Goal: Task Accomplishment & Management: Manage account settings

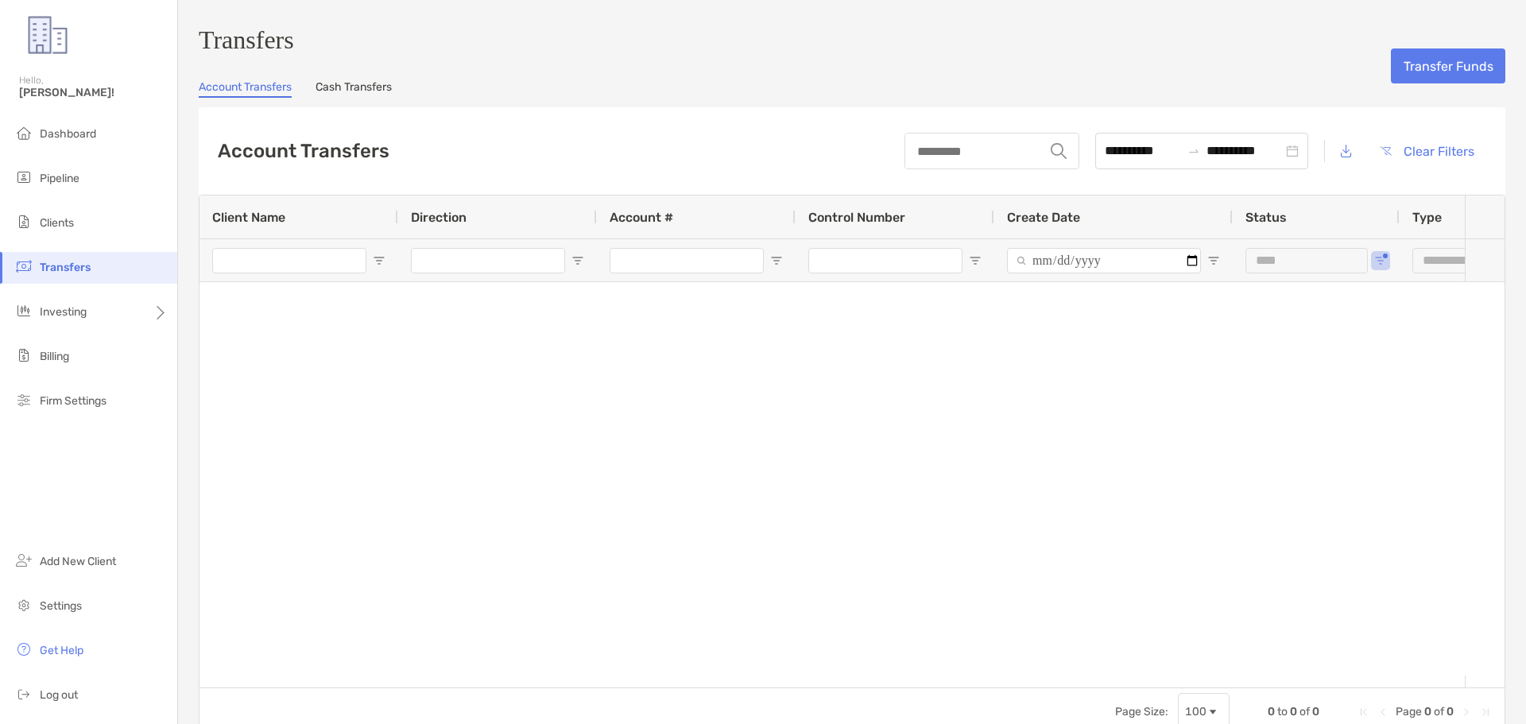
type input "***"
click at [343, 93] on link "Cash Transfers" at bounding box center [354, 88] width 76 height 17
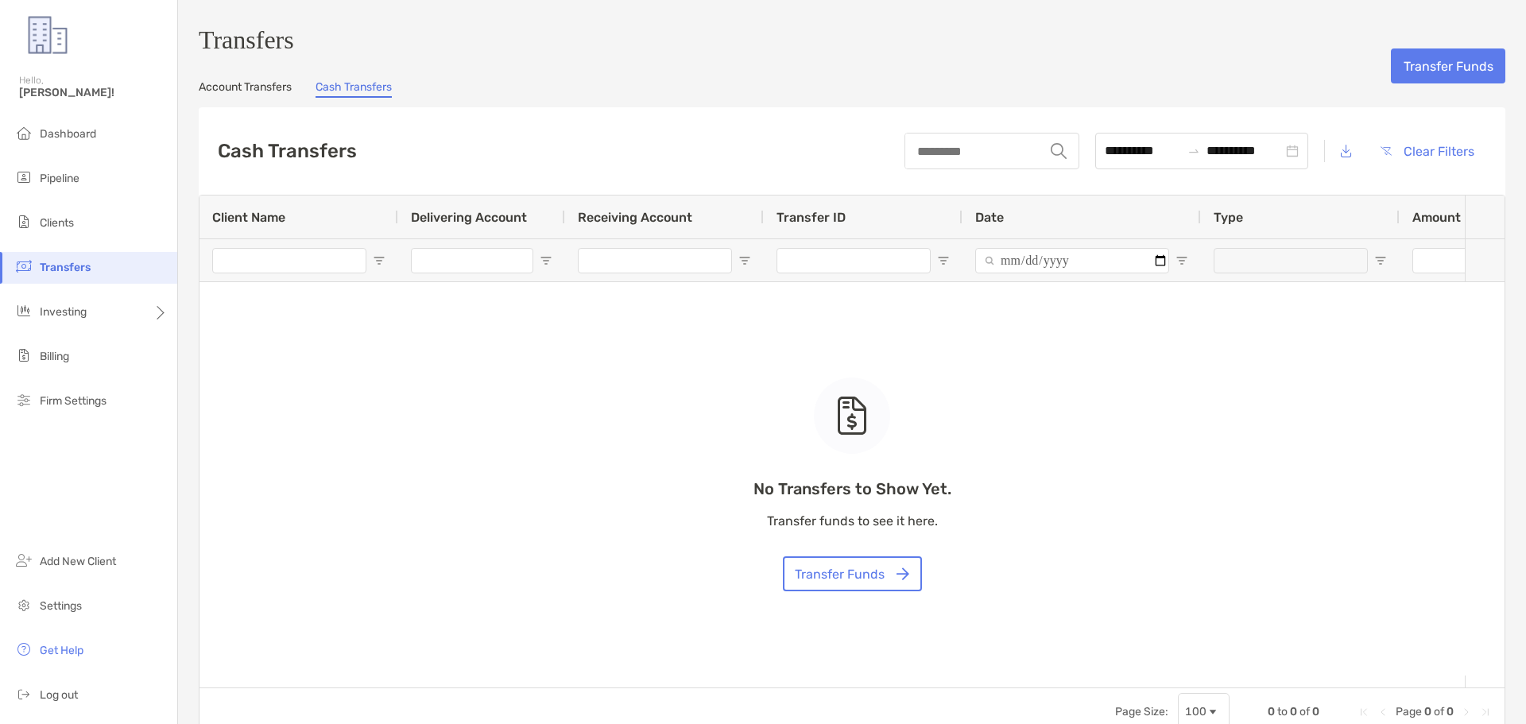
type input "**********"
type input "***"
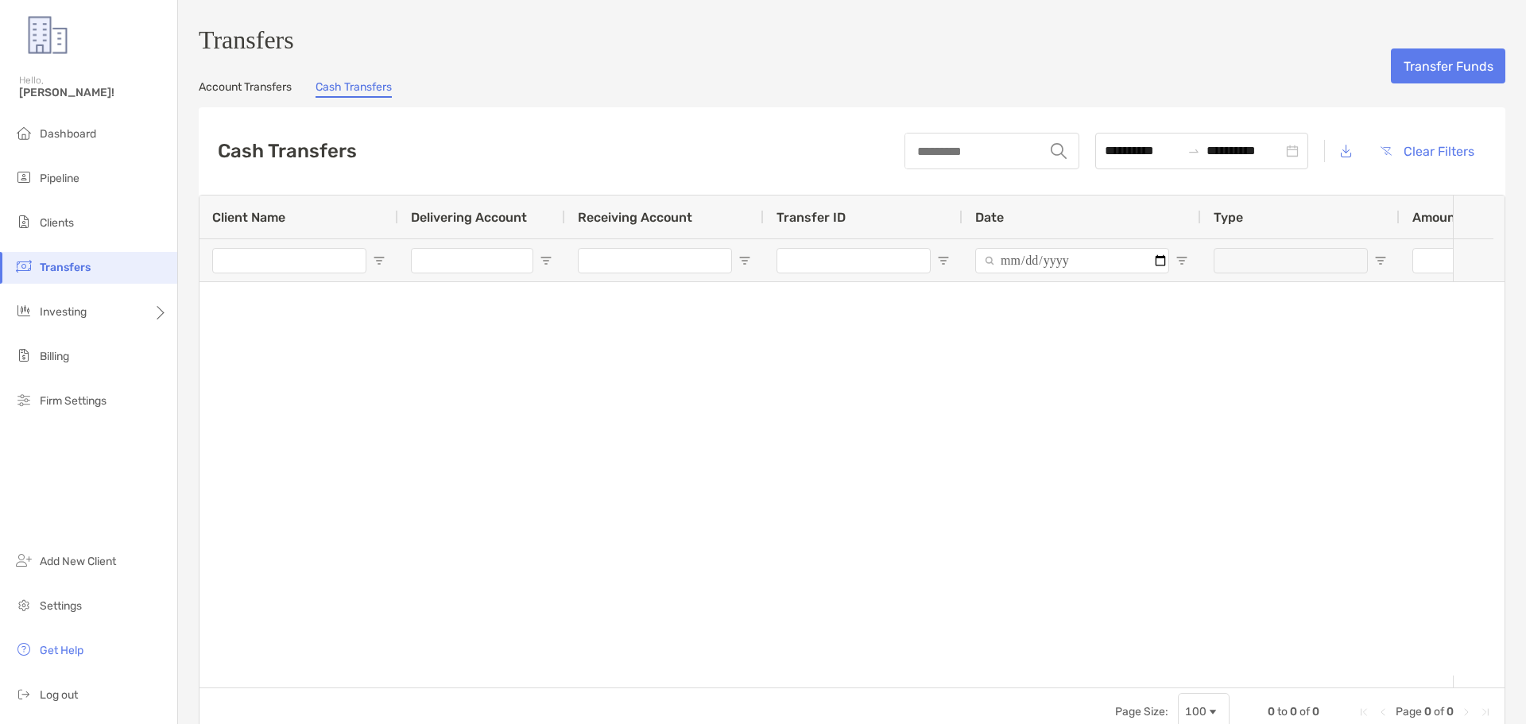
type input "***"
click at [88, 141] on li "Dashboard" at bounding box center [88, 134] width 177 height 32
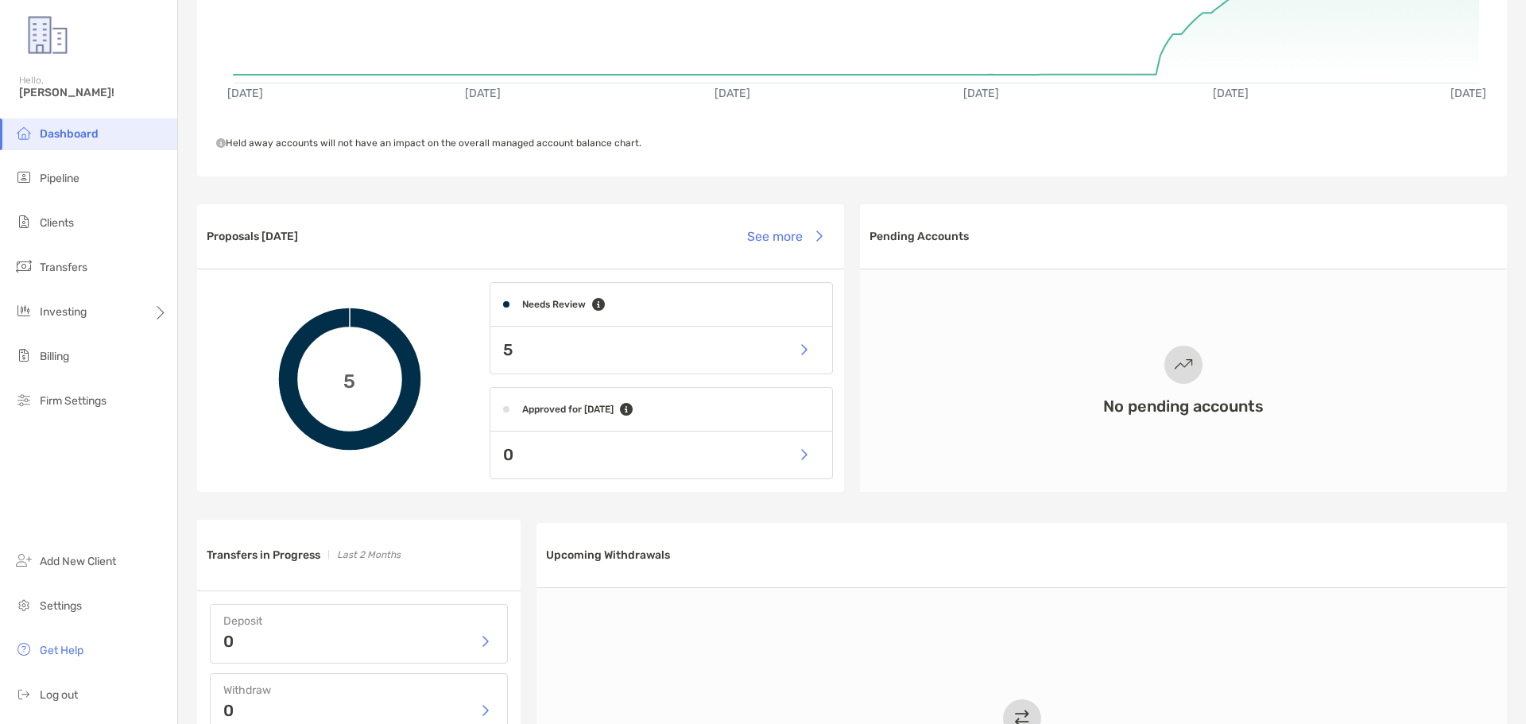
scroll to position [238, 0]
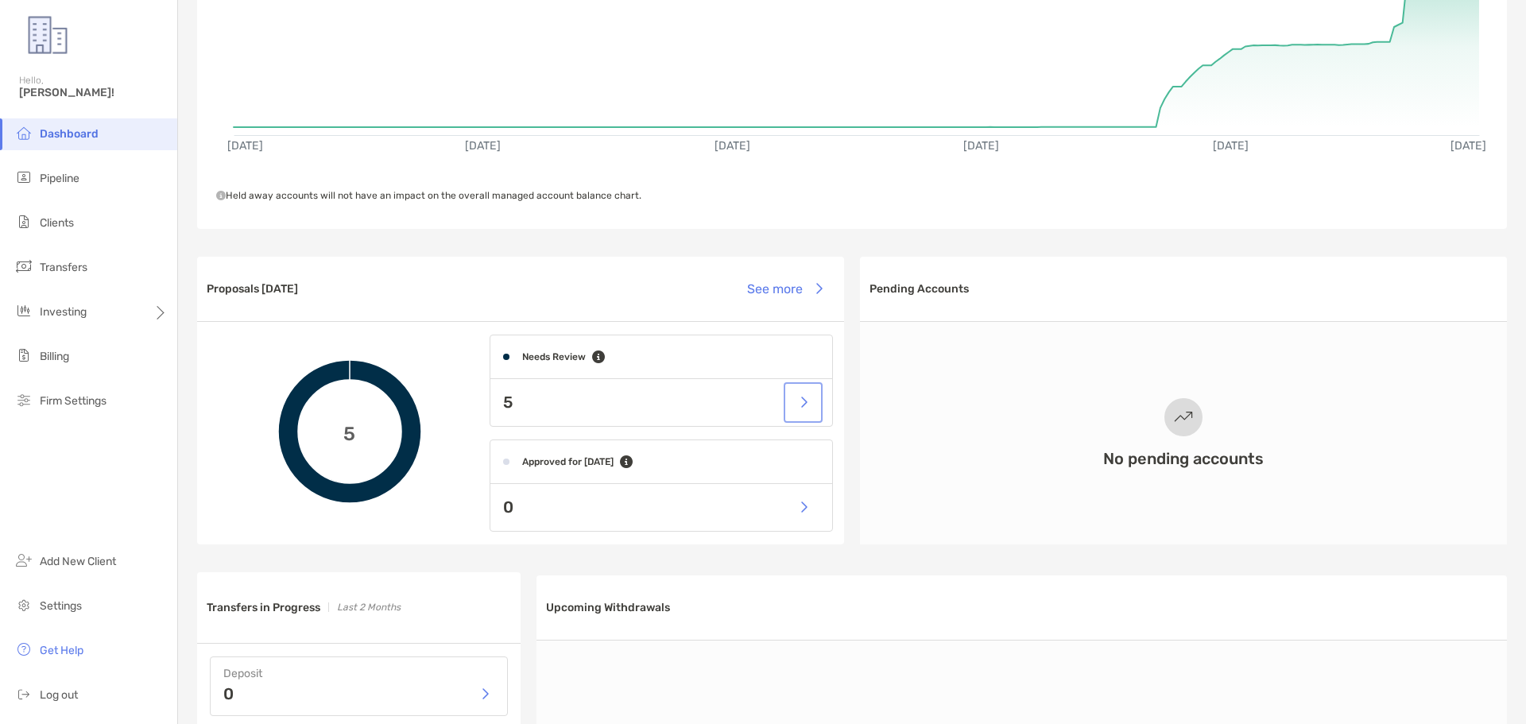
click at [804, 406] on button "button" at bounding box center [803, 403] width 33 height 34
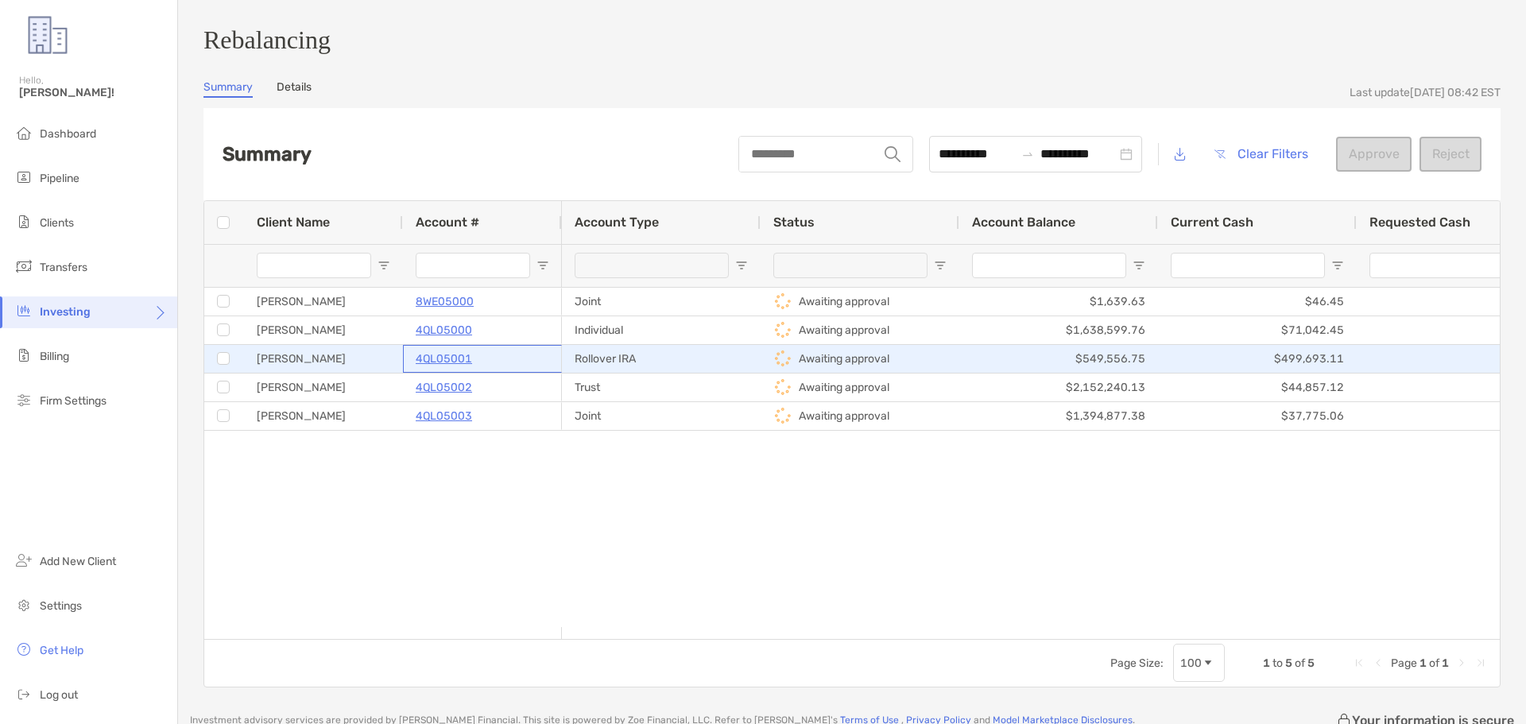
click at [442, 362] on p "4QL05001" at bounding box center [444, 359] width 56 height 20
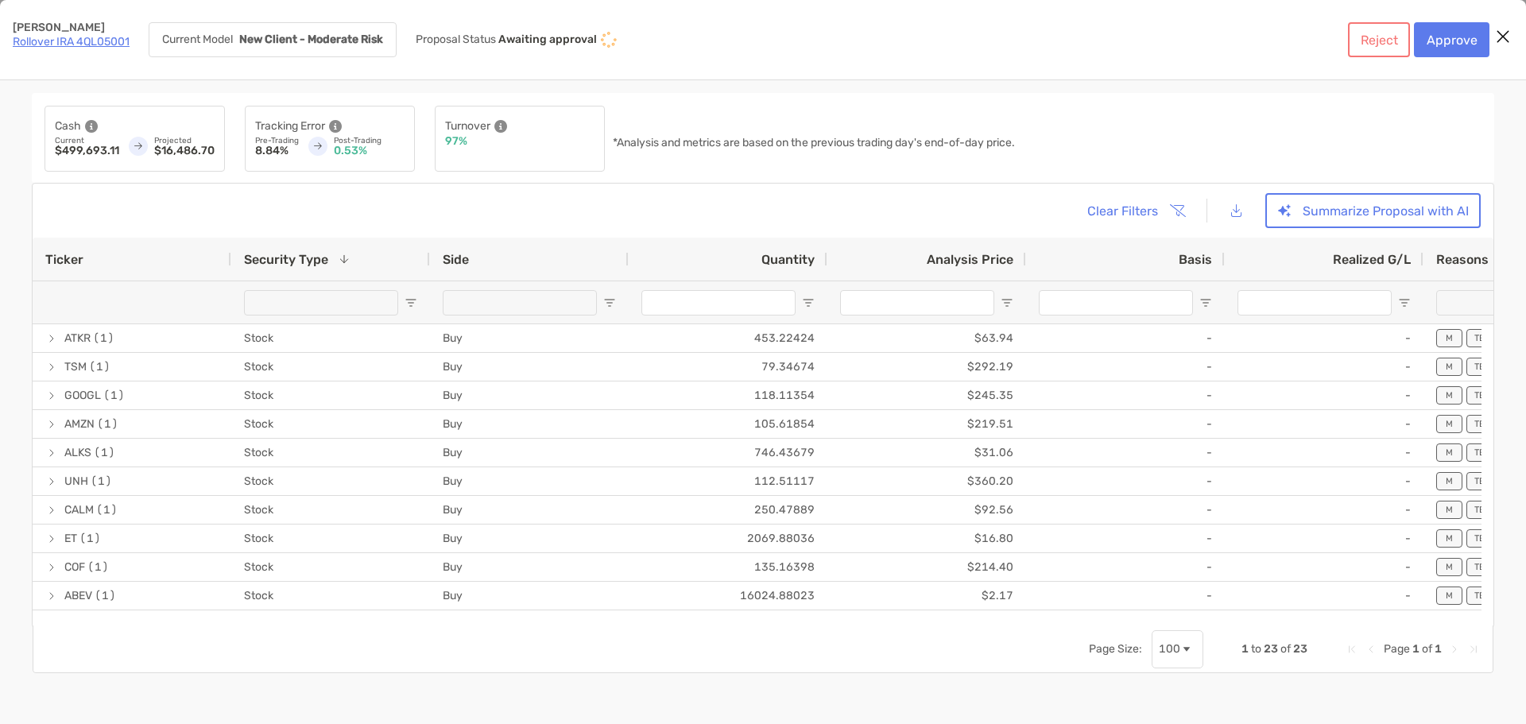
click at [45, 45] on link "Rollover IRA 4QL05001" at bounding box center [71, 42] width 117 height 14
click at [1455, 36] on button "Approve" at bounding box center [1452, 39] width 76 height 35
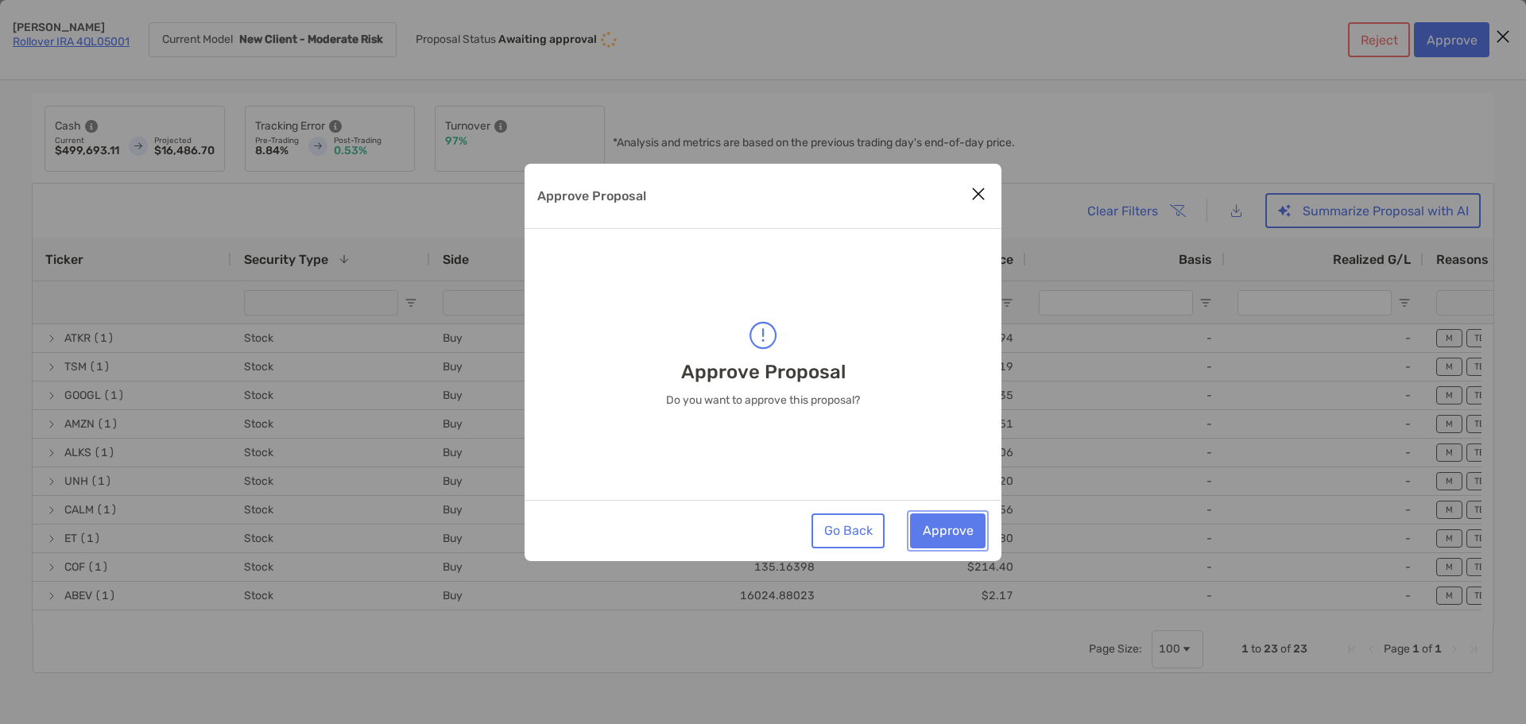
click at [963, 527] on button "Approve" at bounding box center [948, 530] width 76 height 35
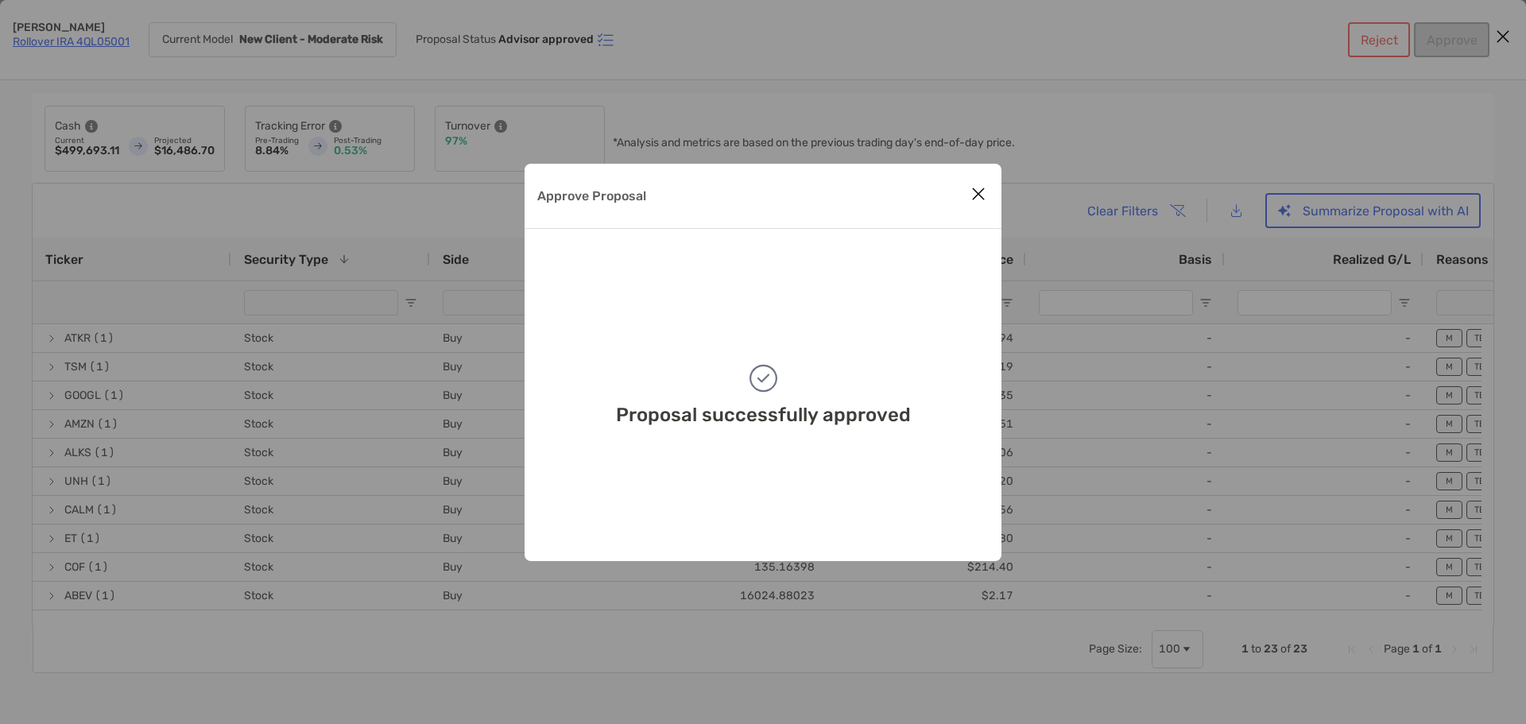
click at [978, 194] on icon "Close modal" at bounding box center [978, 193] width 14 height 19
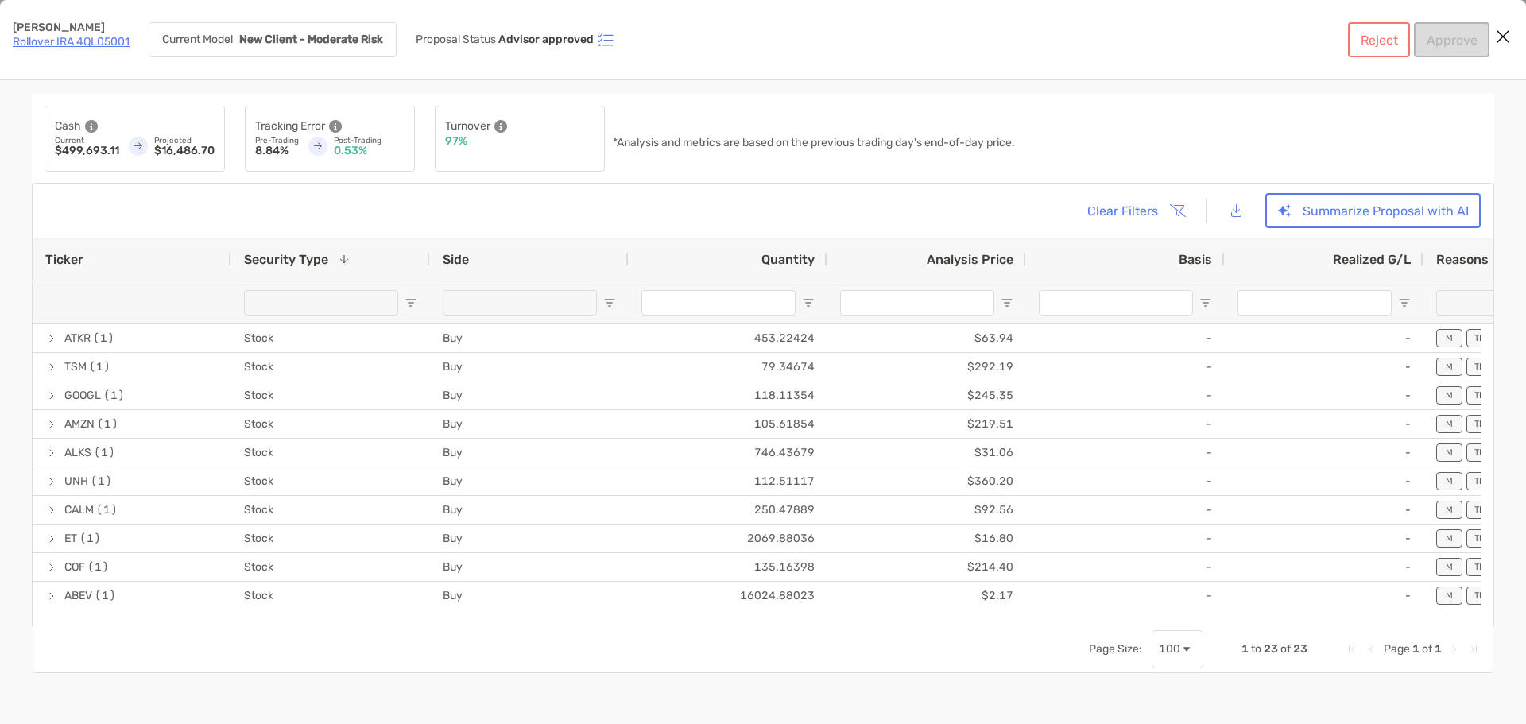
click at [1497, 39] on icon "Close modal" at bounding box center [1503, 36] width 14 height 19
click at [609, 44] on img "[object Object]" at bounding box center [605, 39] width 19 height 19
click at [69, 41] on link "Rollover IRA 4QL05001" at bounding box center [71, 42] width 117 height 14
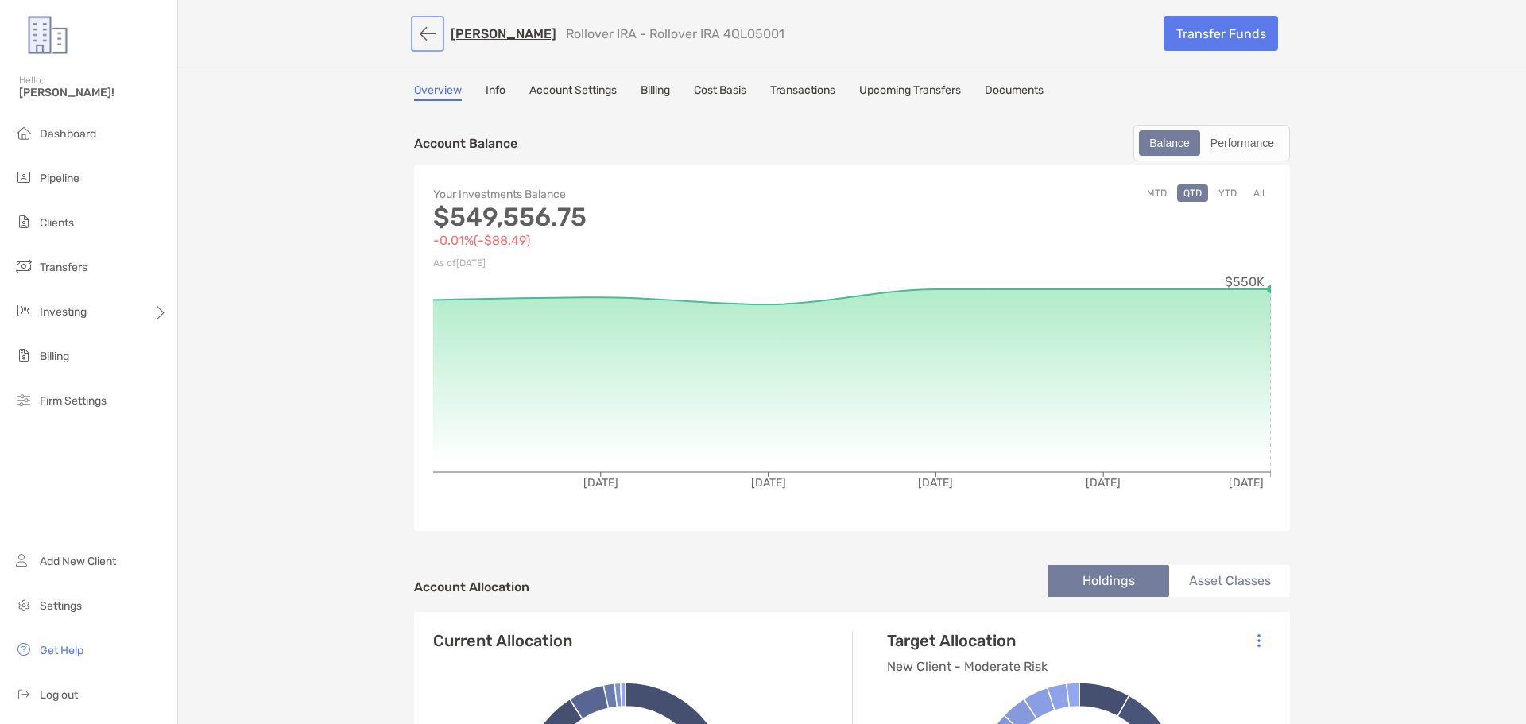
click at [423, 33] on button "button" at bounding box center [427, 33] width 27 height 29
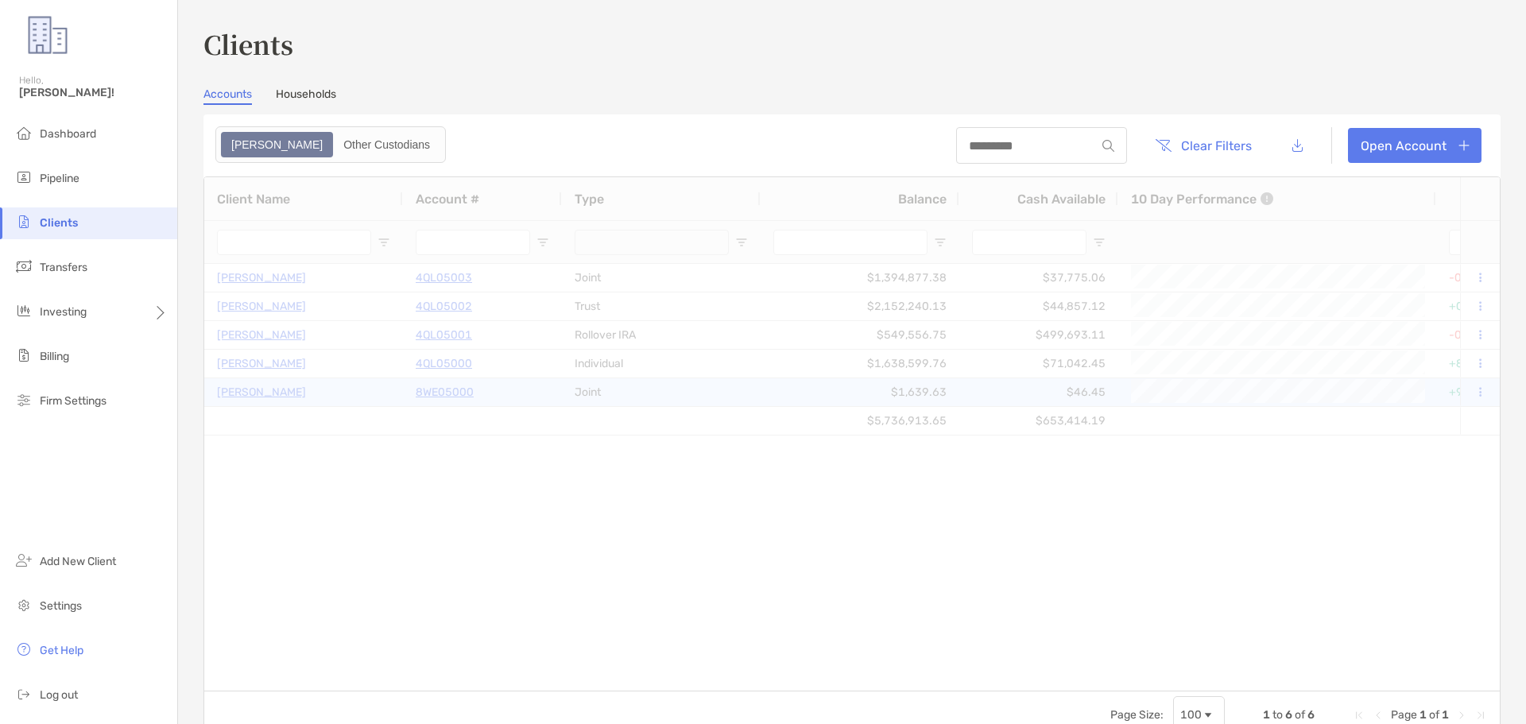
type input "***"
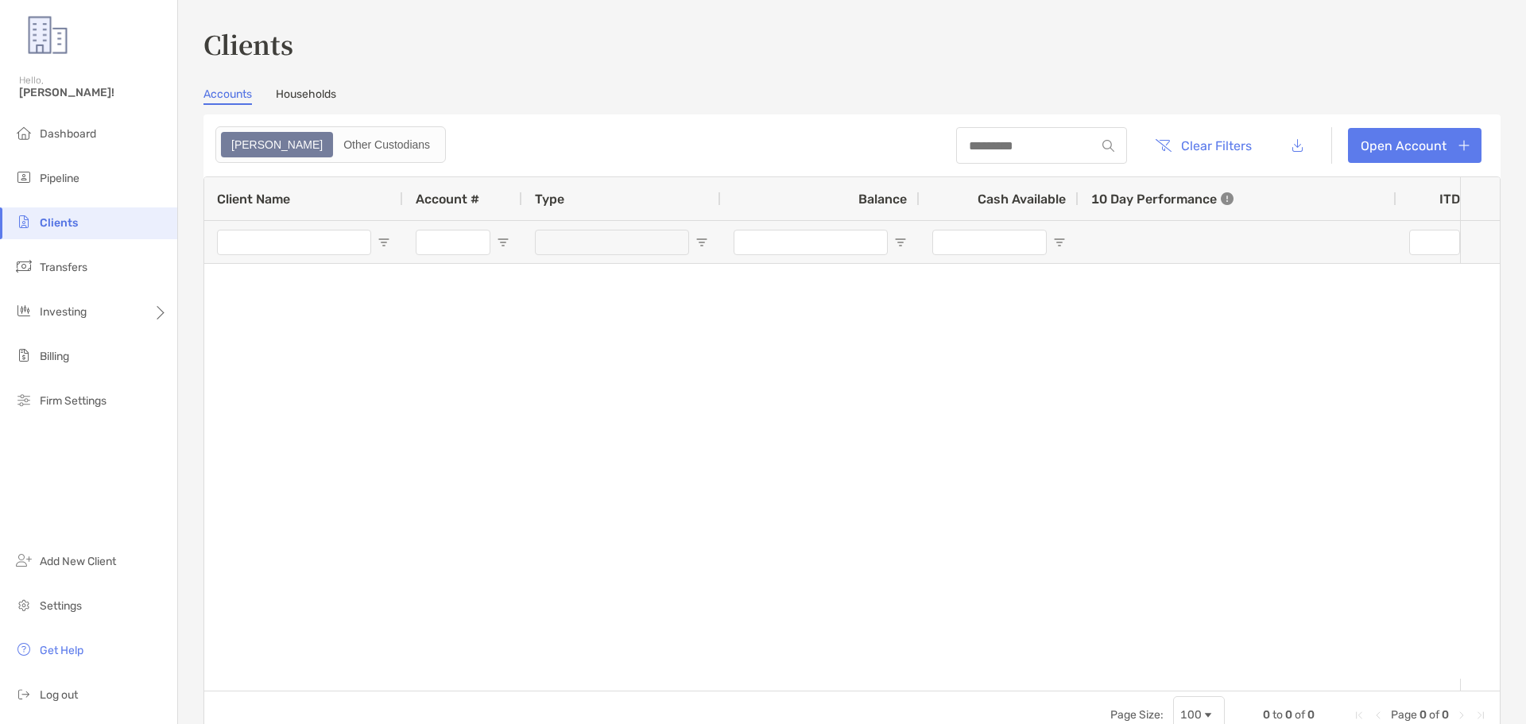
click at [320, 105] on section "Accounts Households Zoe Other Custodians Clear Filters Open Account 0 to 0 of 0…" at bounding box center [851, 413] width 1297 height 652
click at [320, 93] on link "Households" at bounding box center [306, 95] width 60 height 17
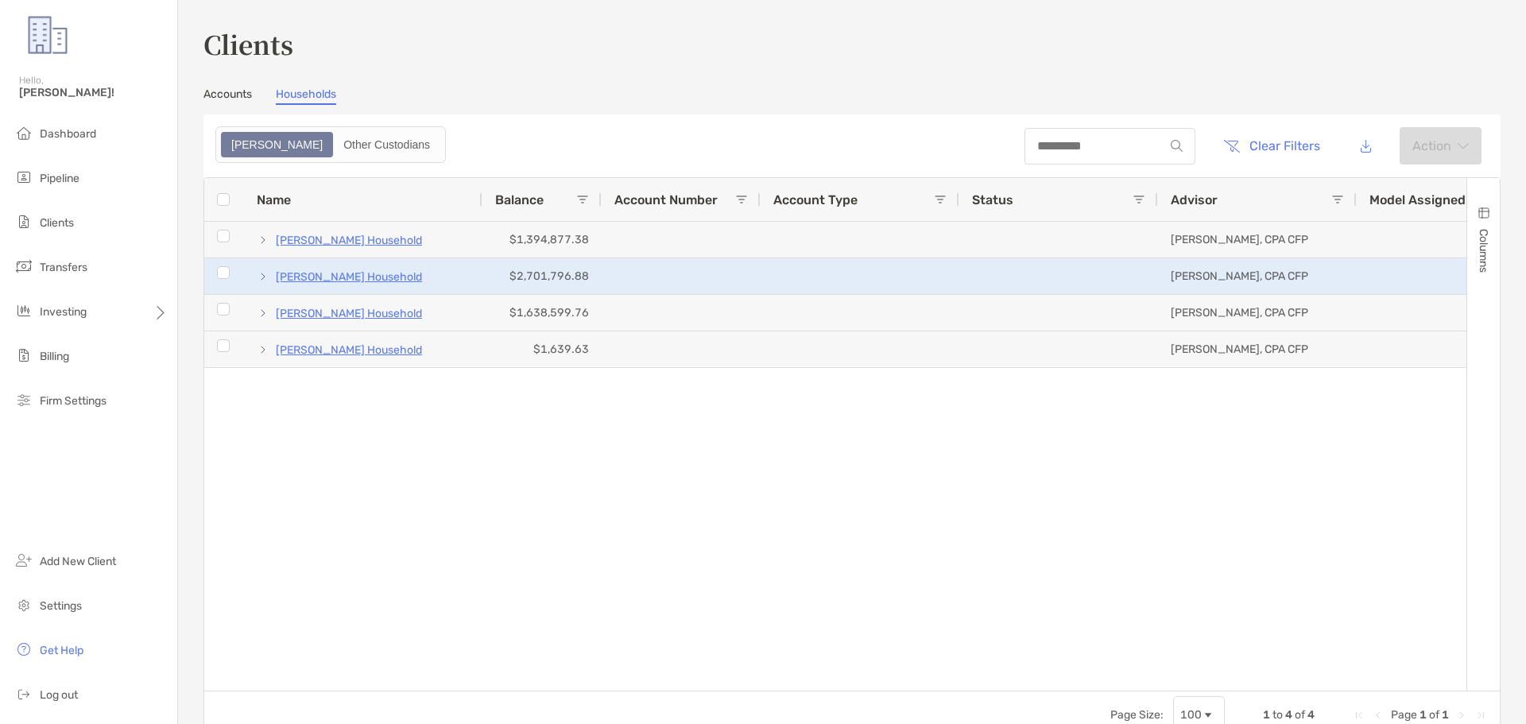
click at [373, 277] on p "Charlotte Thomas's Household" at bounding box center [349, 277] width 146 height 20
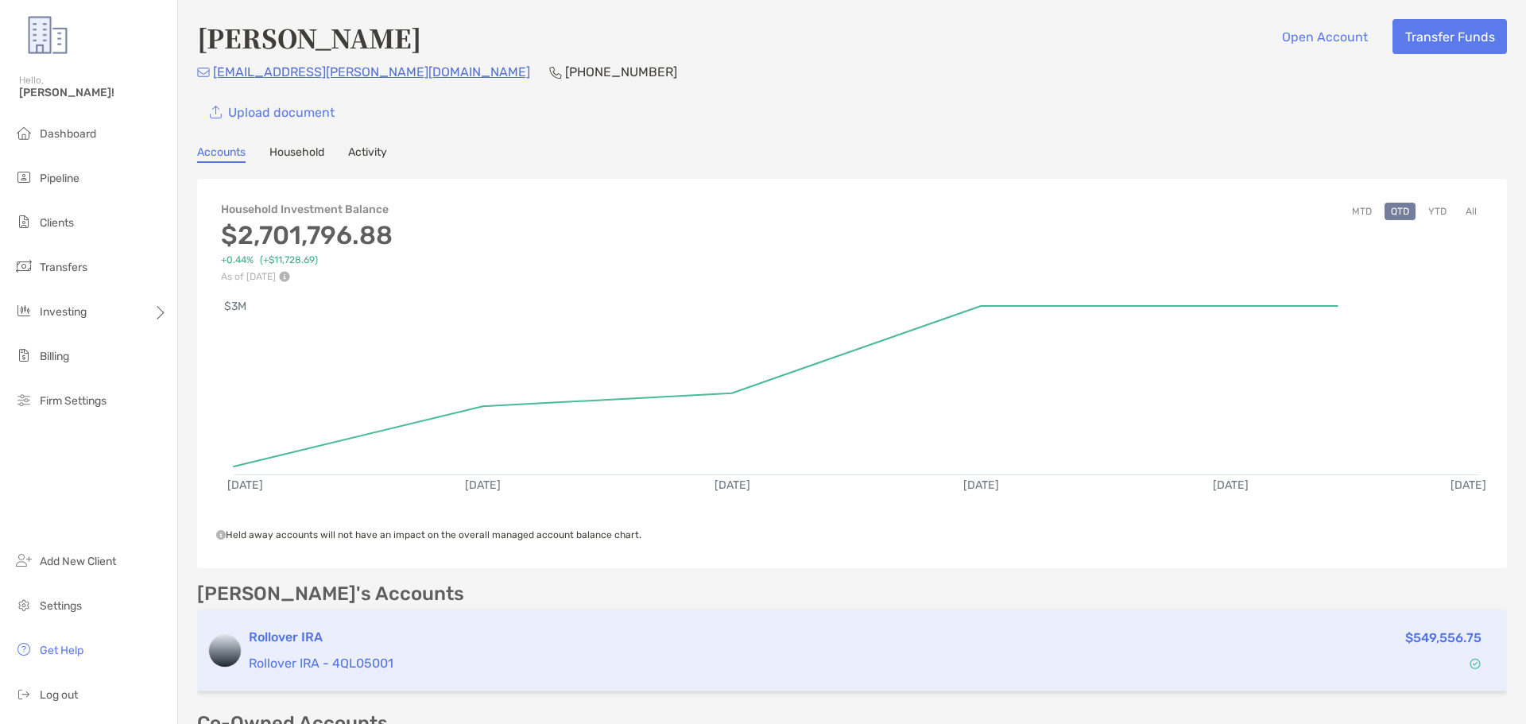
click at [263, 637] on h3 "Rollover IRA" at bounding box center [716, 637] width 934 height 19
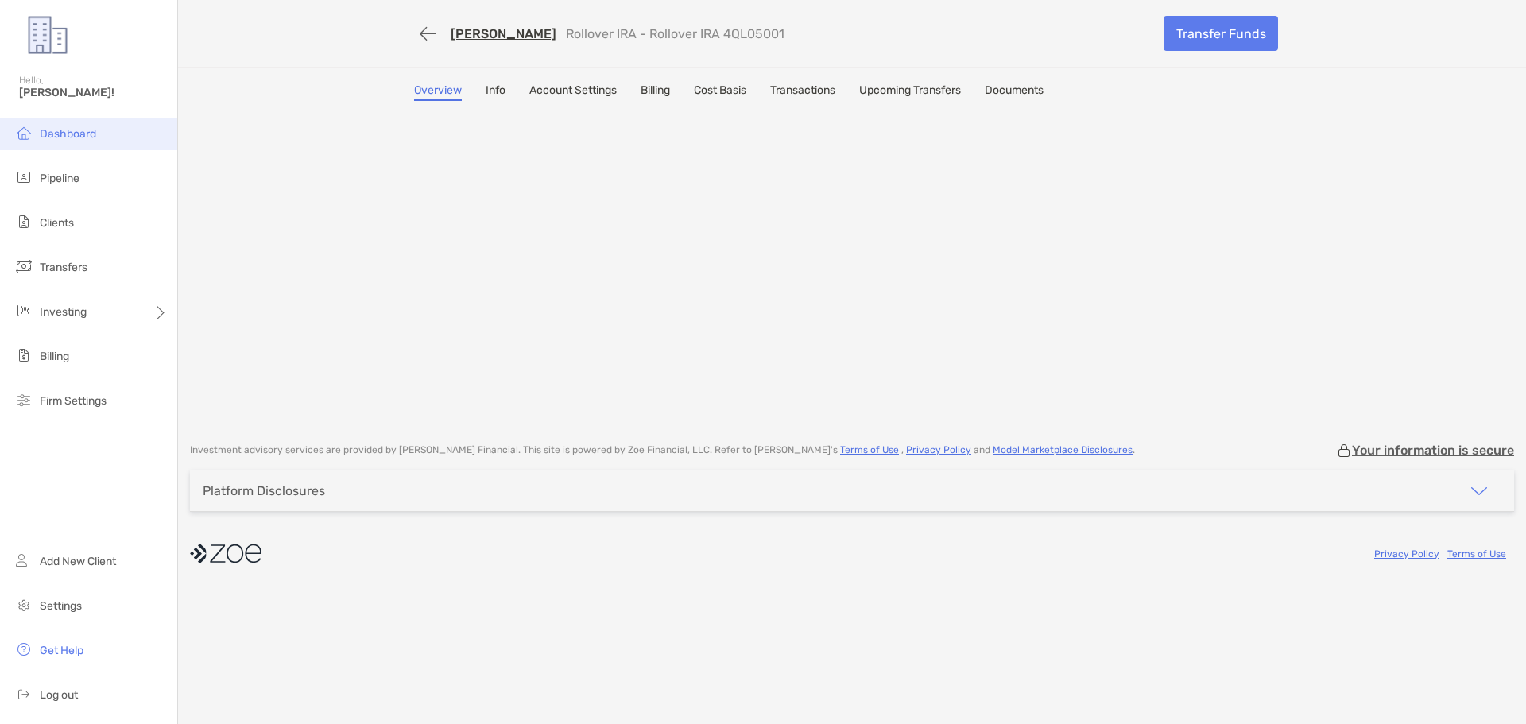
click at [55, 134] on span "Dashboard" at bounding box center [68, 134] width 56 height 14
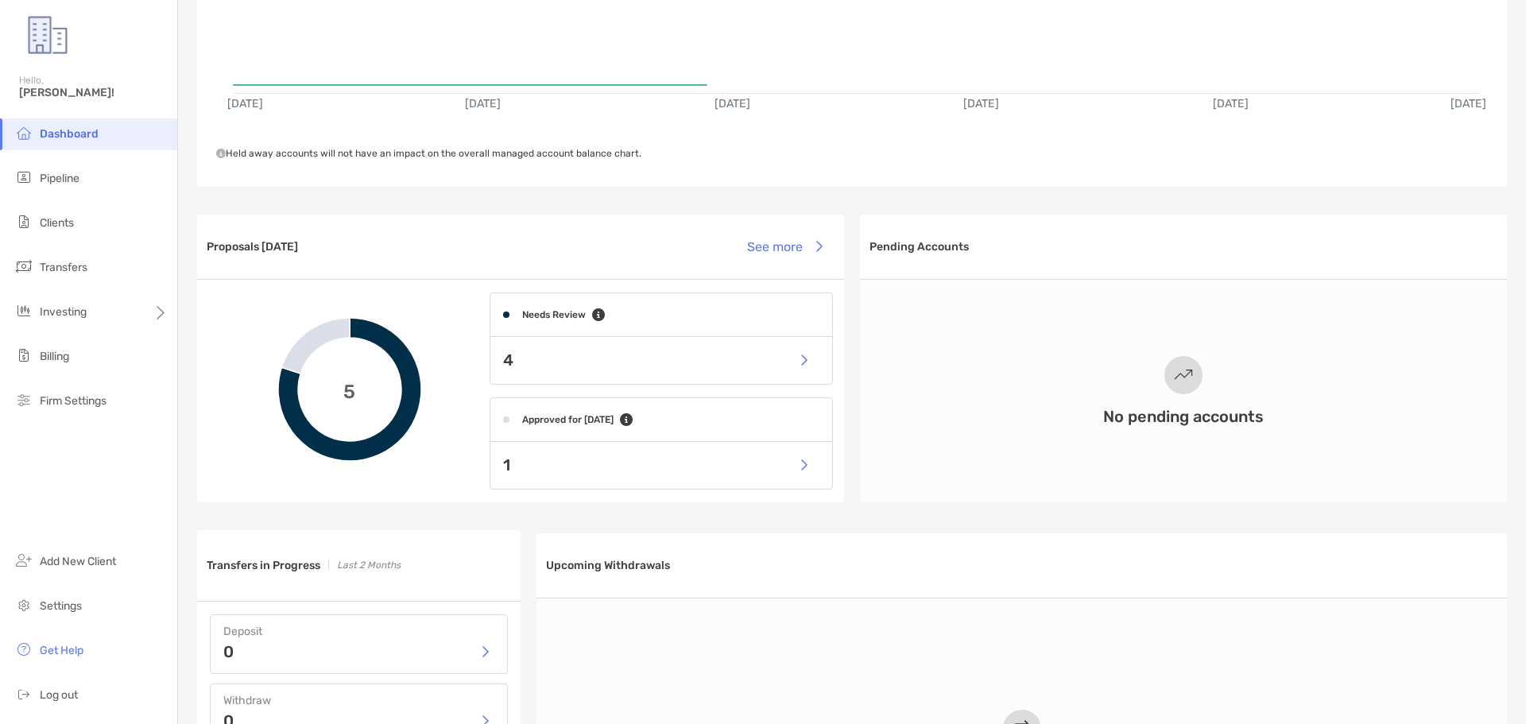
scroll to position [318, 0]
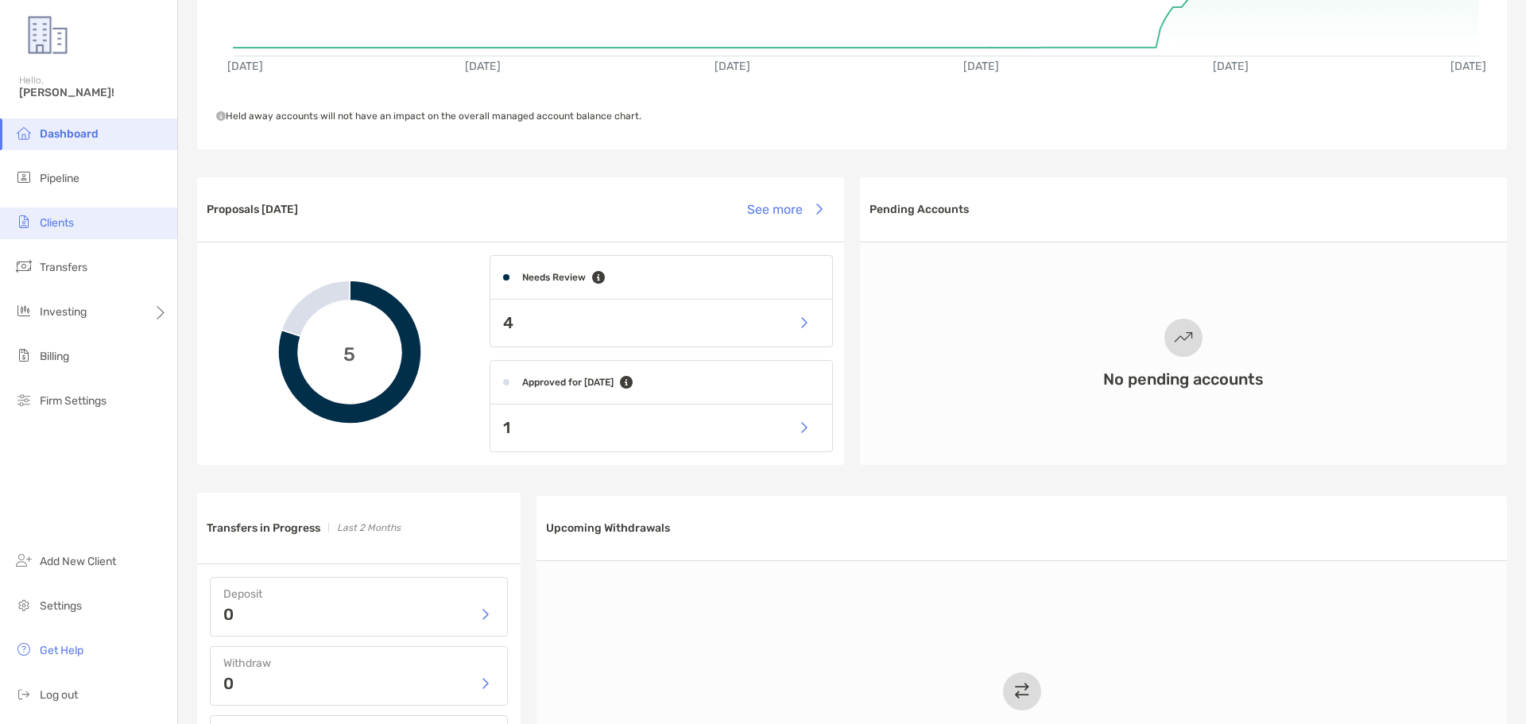
click at [53, 228] on span "Clients" at bounding box center [57, 223] width 34 height 14
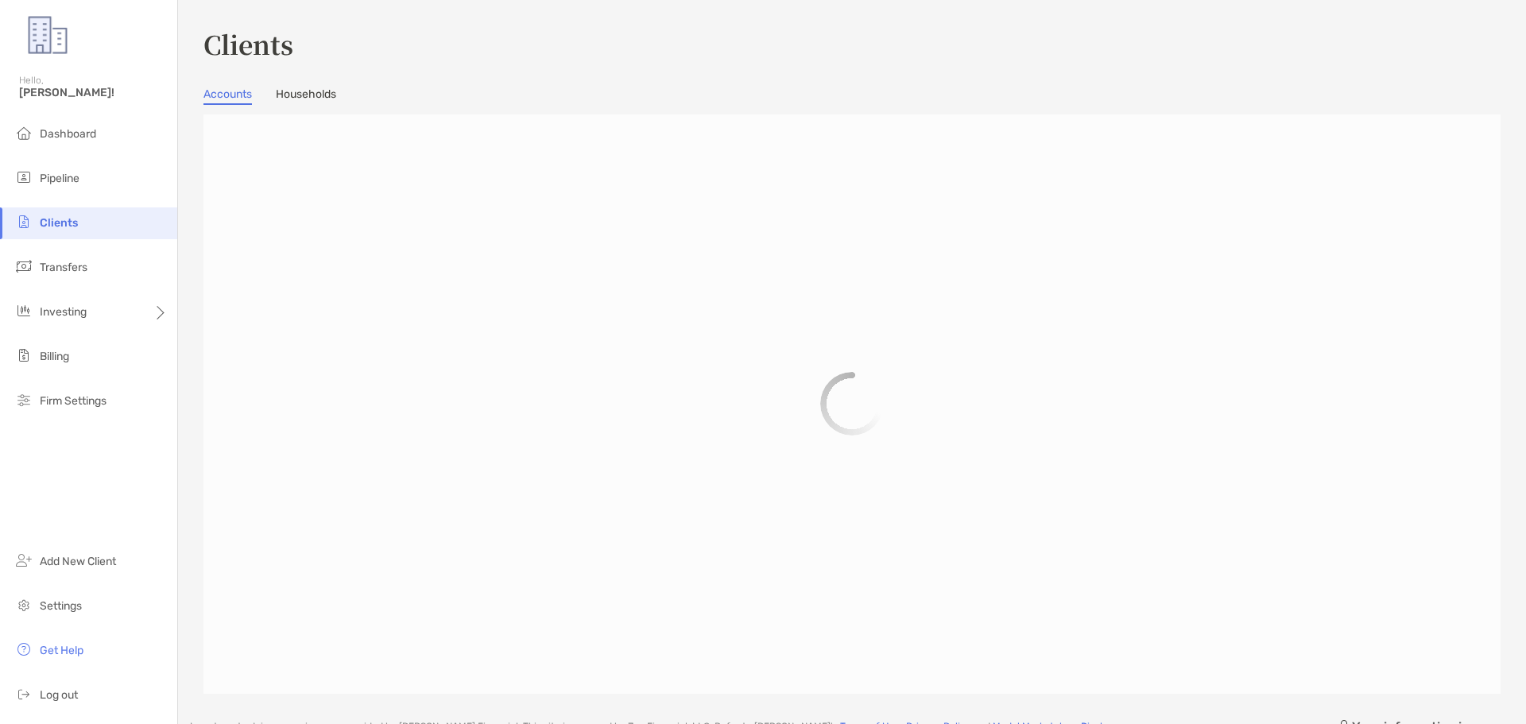
click at [295, 89] on link "Households" at bounding box center [306, 95] width 60 height 17
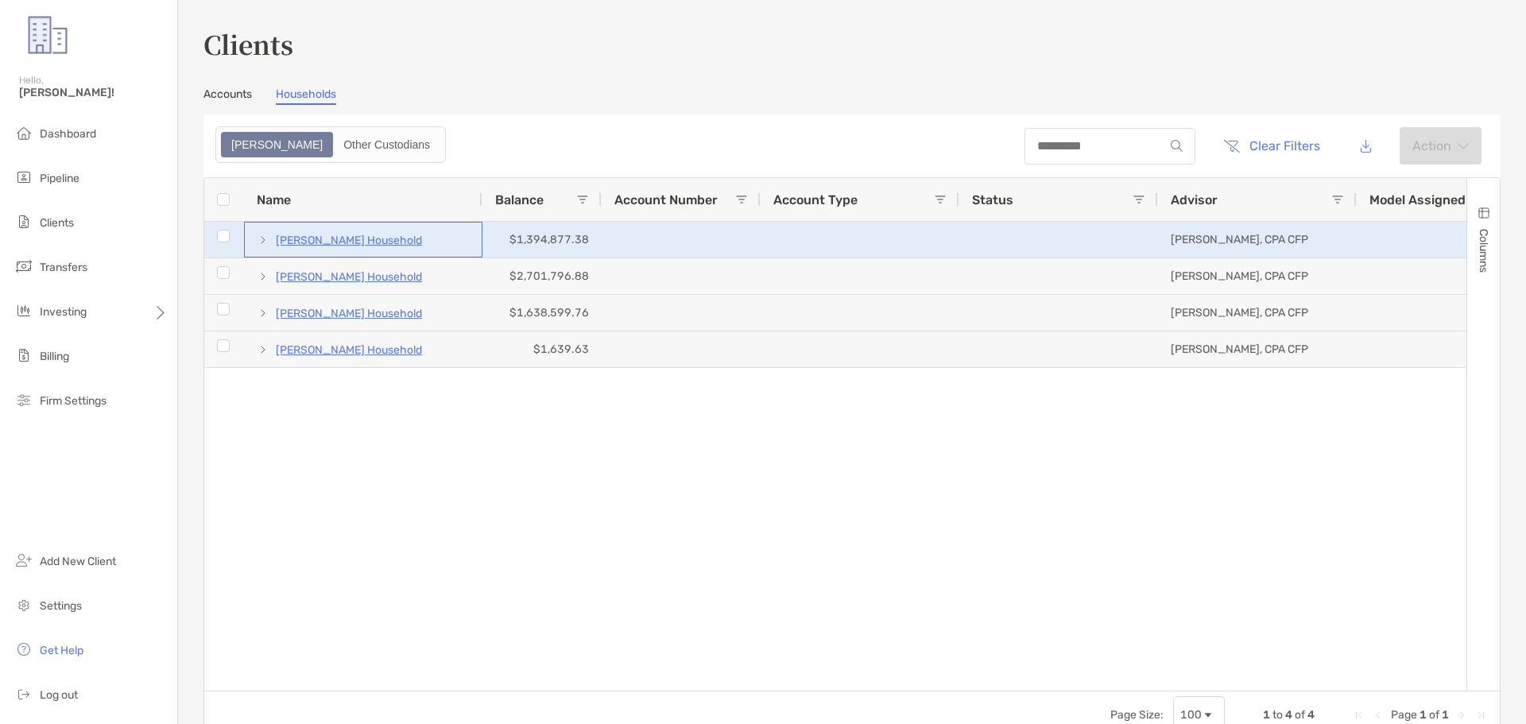
click at [381, 248] on p "Michael Lanza's Household" at bounding box center [349, 241] width 146 height 20
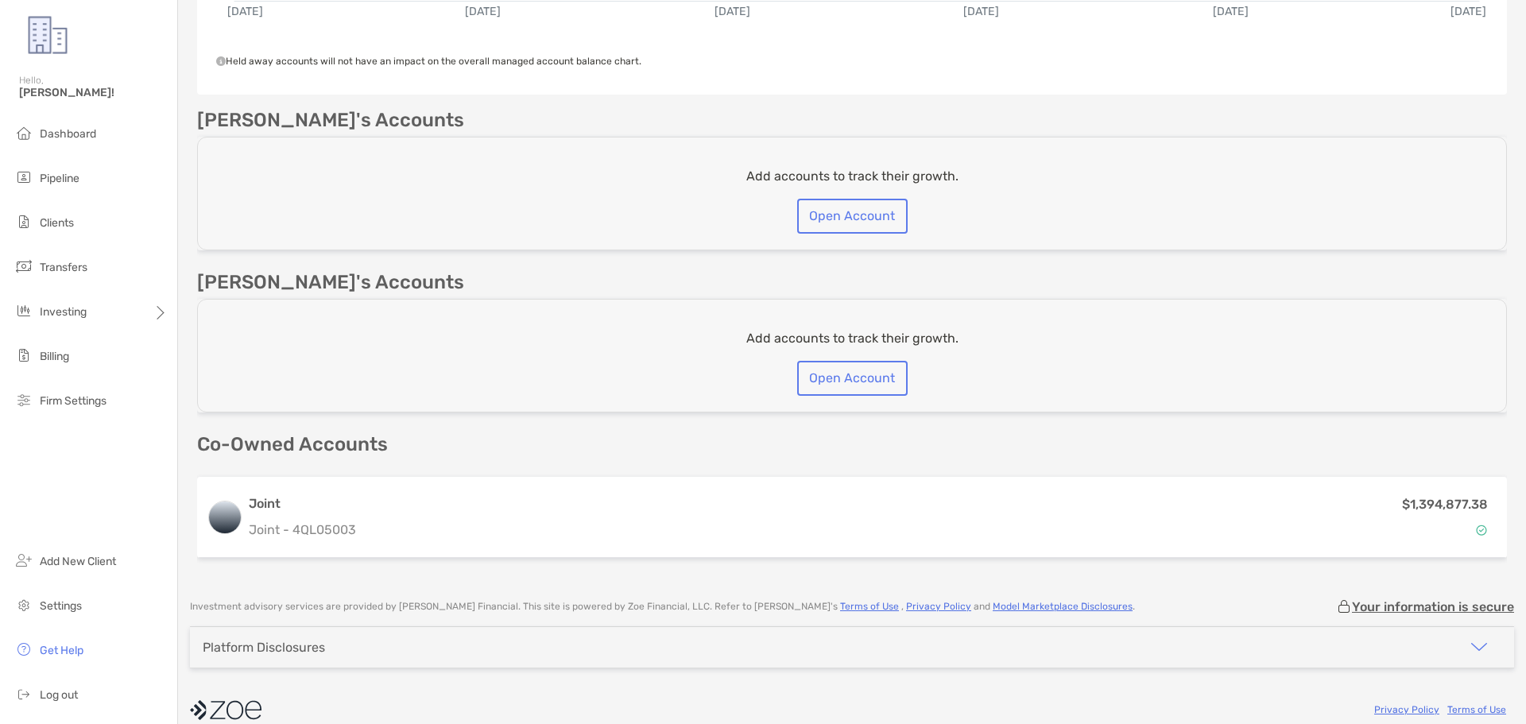
scroll to position [496, 0]
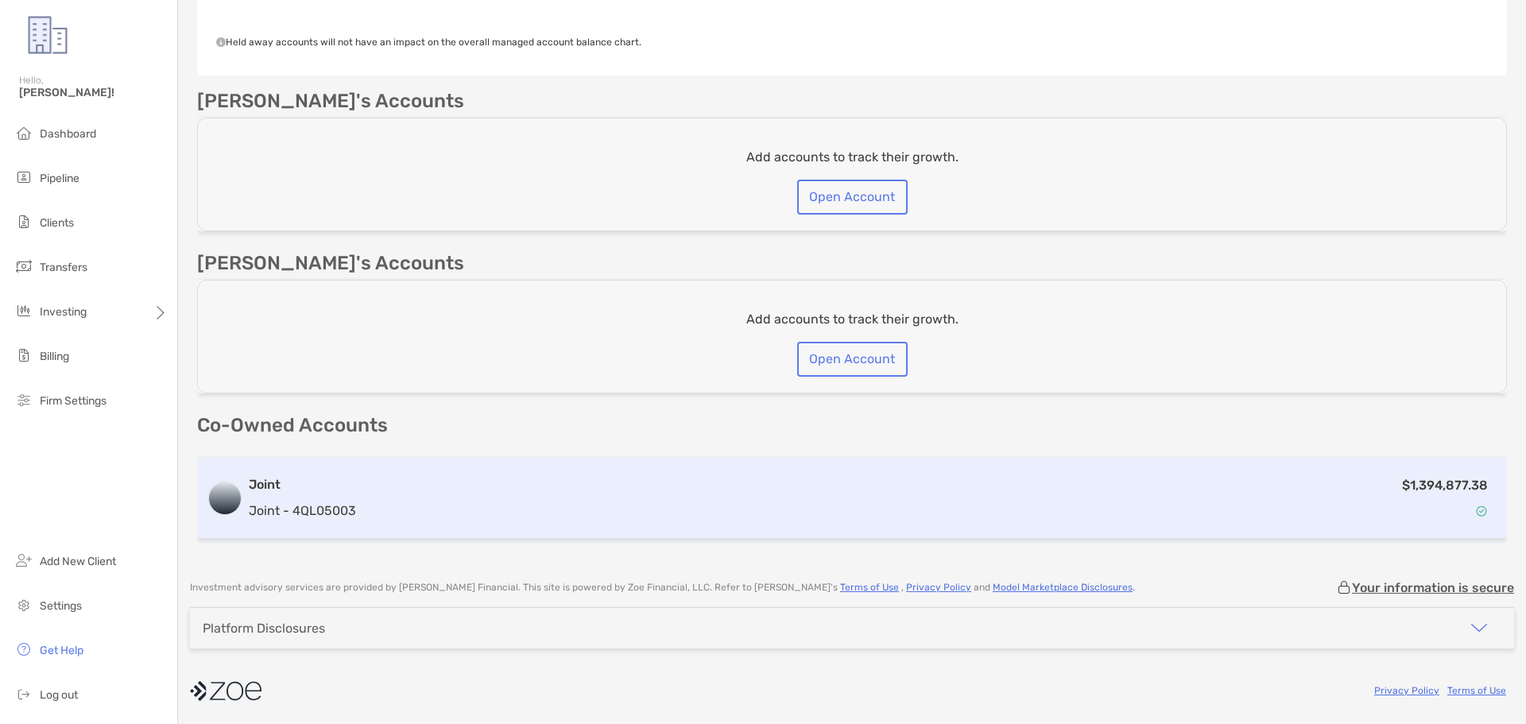
click at [346, 506] on p "Joint - 4QL05003" at bounding box center [302, 511] width 107 height 20
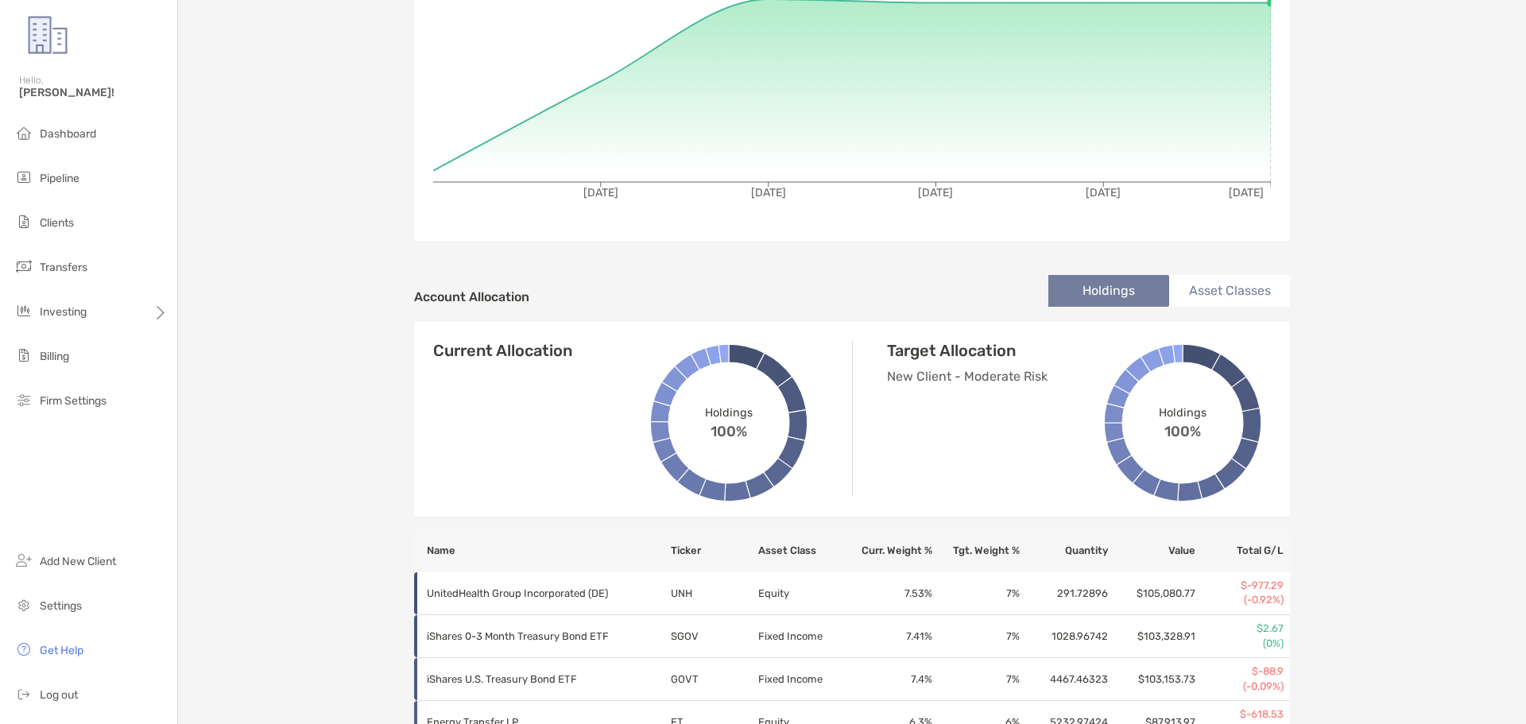
scroll to position [283, 0]
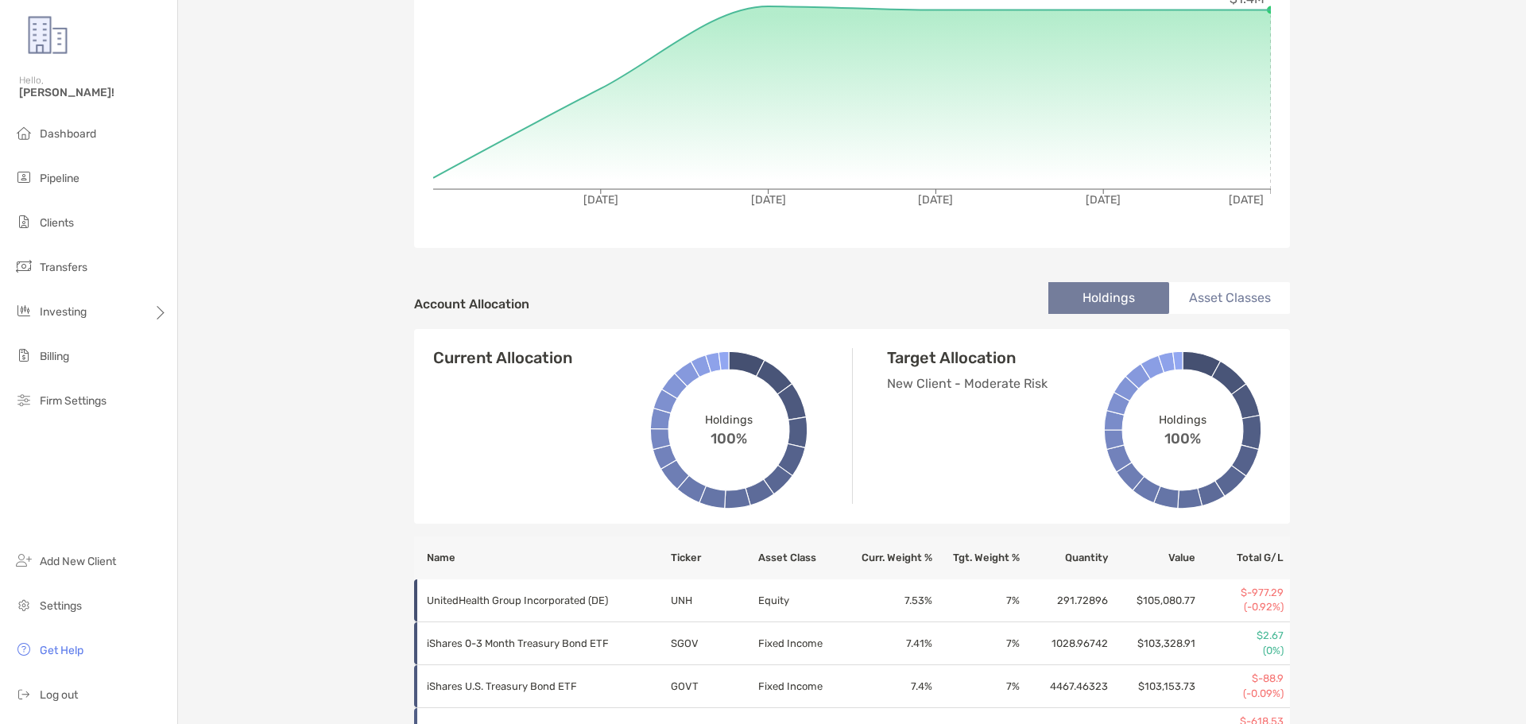
click at [1231, 298] on li "Asset Classes" at bounding box center [1229, 298] width 121 height 32
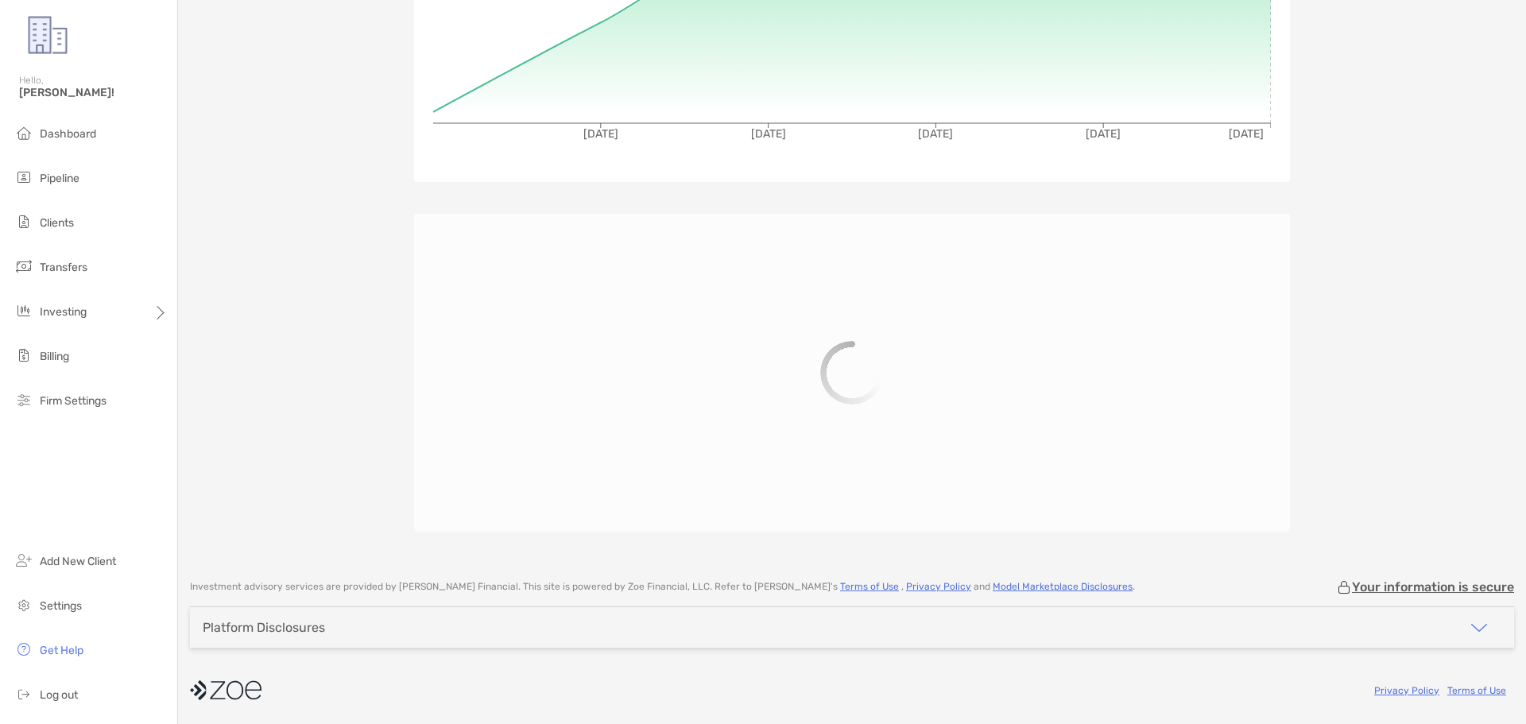
scroll to position [428, 0]
